Goal: Task Accomplishment & Management: Manage account settings

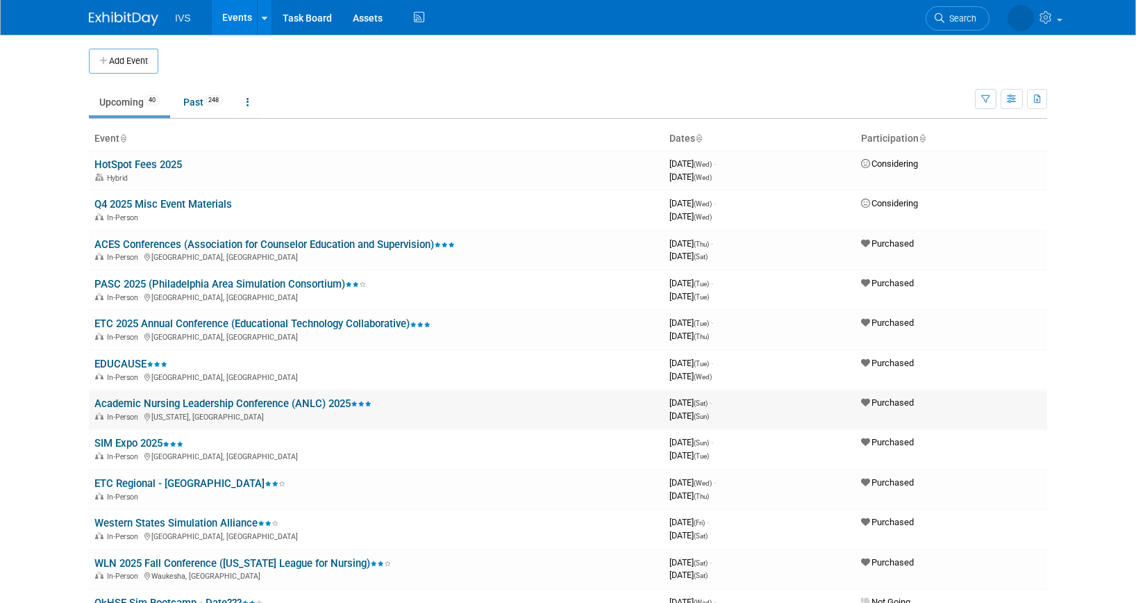
click at [266, 405] on link "Academic Nursing Leadership Conference (ANLC) 2025" at bounding box center [232, 403] width 277 height 13
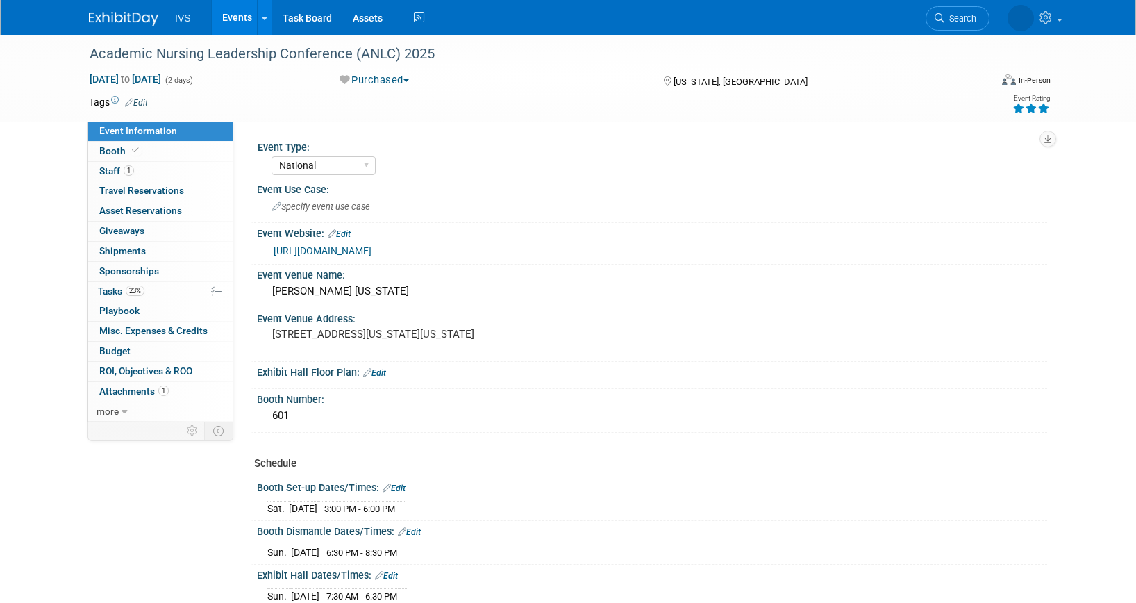
select select "National"
click at [160, 285] on link "23% Tasks 23%" at bounding box center [160, 291] width 144 height 19
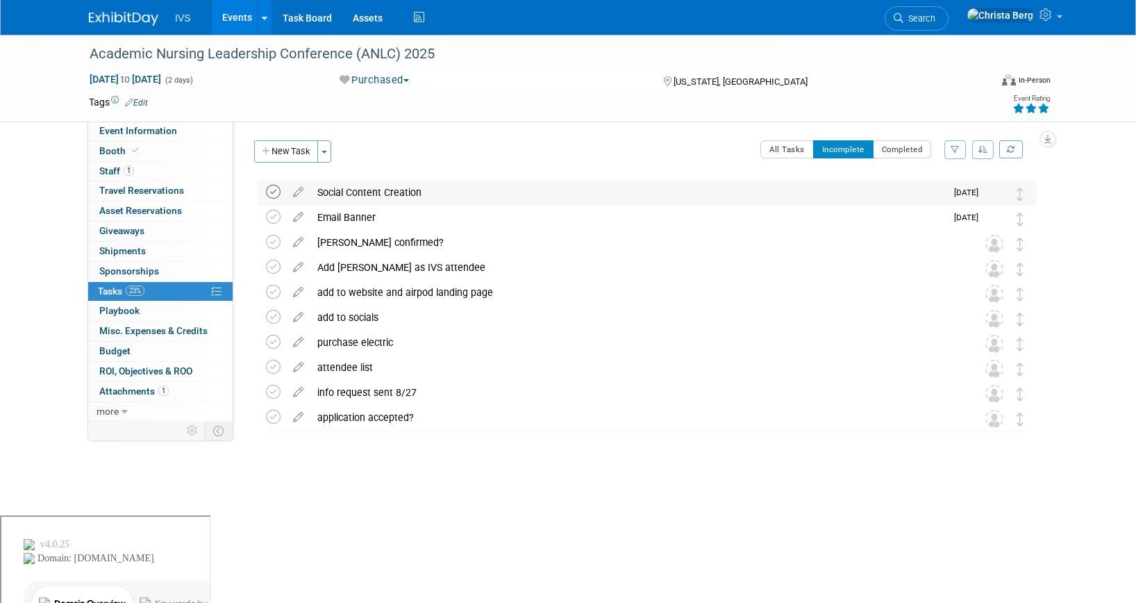
click at [271, 191] on icon at bounding box center [273, 192] width 15 height 15
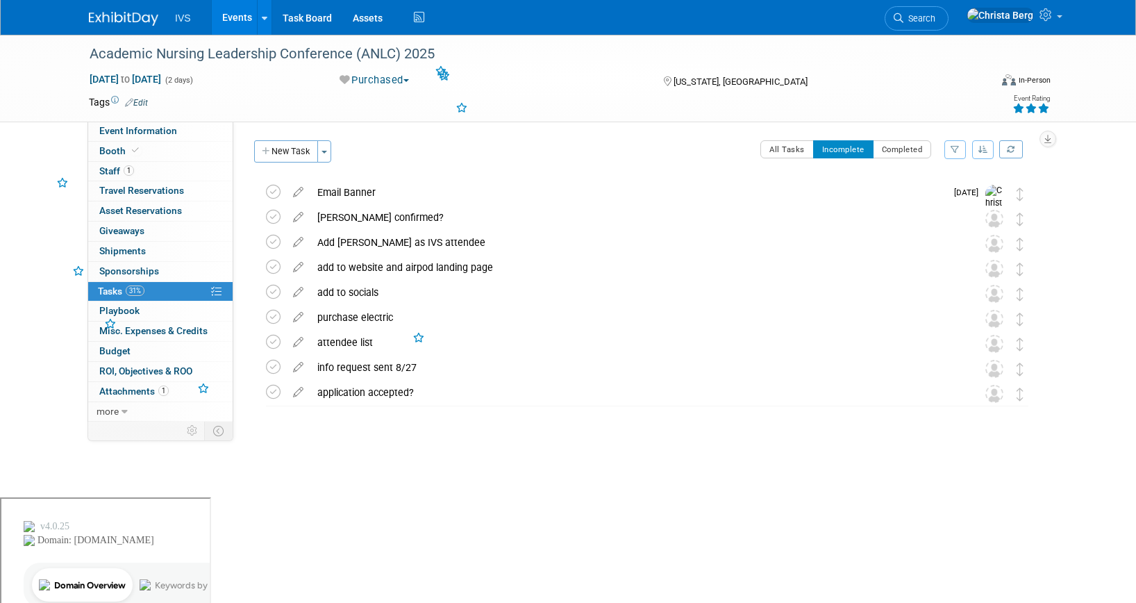
click at [373, 473] on div "Academic Nursing Leadership Conference (ANLC) 2025 Nov 1, 2025 to Nov 2, 2025 (…" at bounding box center [568, 266] width 1136 height 463
click at [240, 19] on link "Events" at bounding box center [237, 17] width 51 height 35
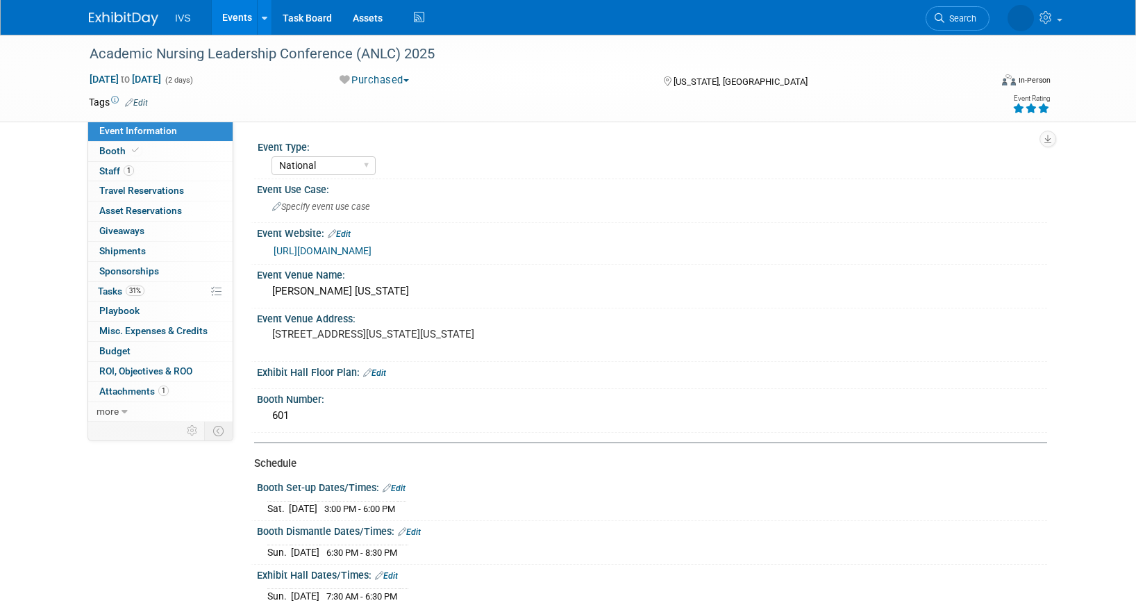
select select "National"
click at [186, 288] on link "31% Tasks 31%" at bounding box center [160, 291] width 144 height 19
